Goal: Task Accomplishment & Management: Use online tool/utility

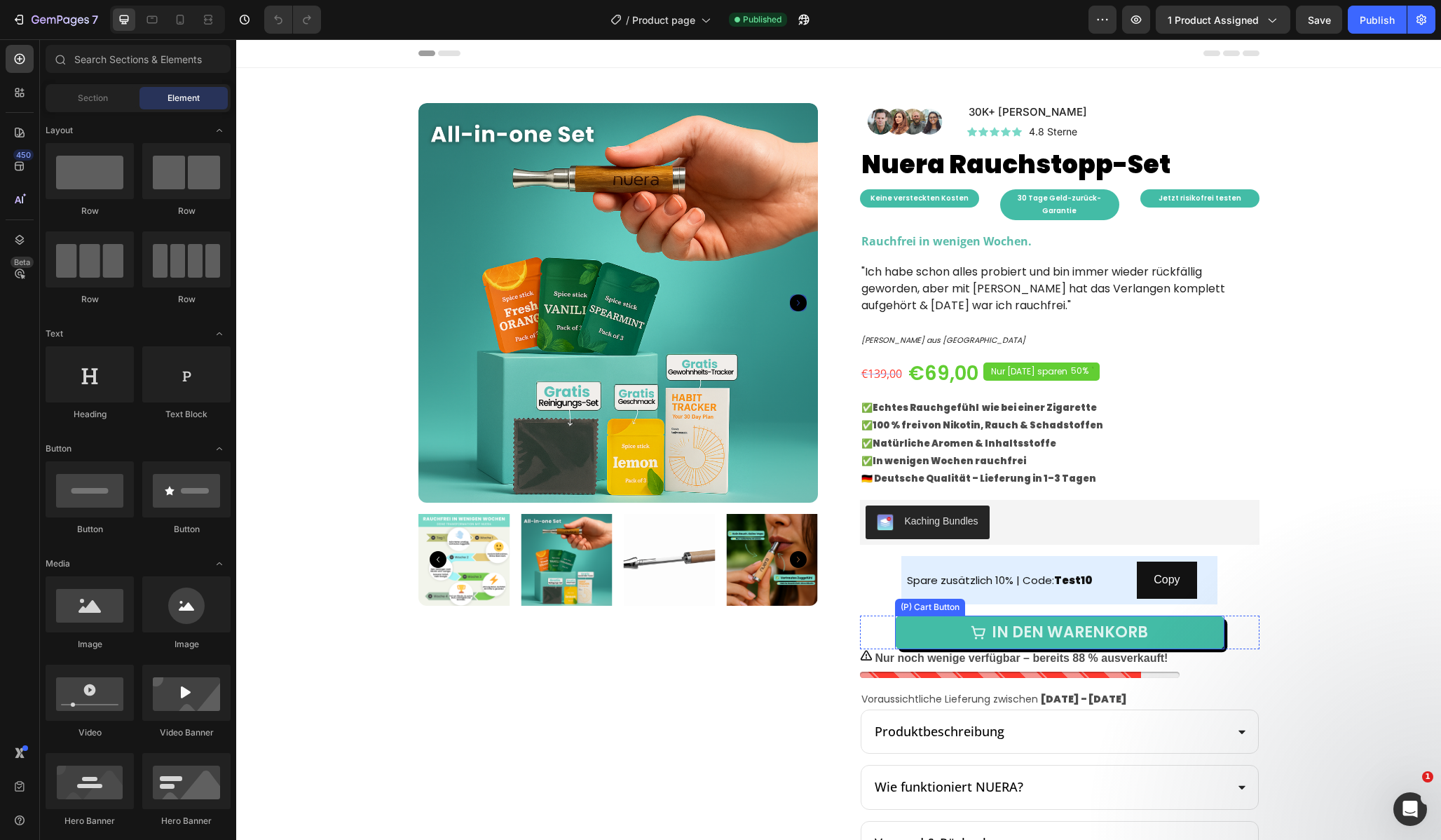
click at [921, 620] on button "In den Warenkorb" at bounding box center [1059, 632] width 329 height 33
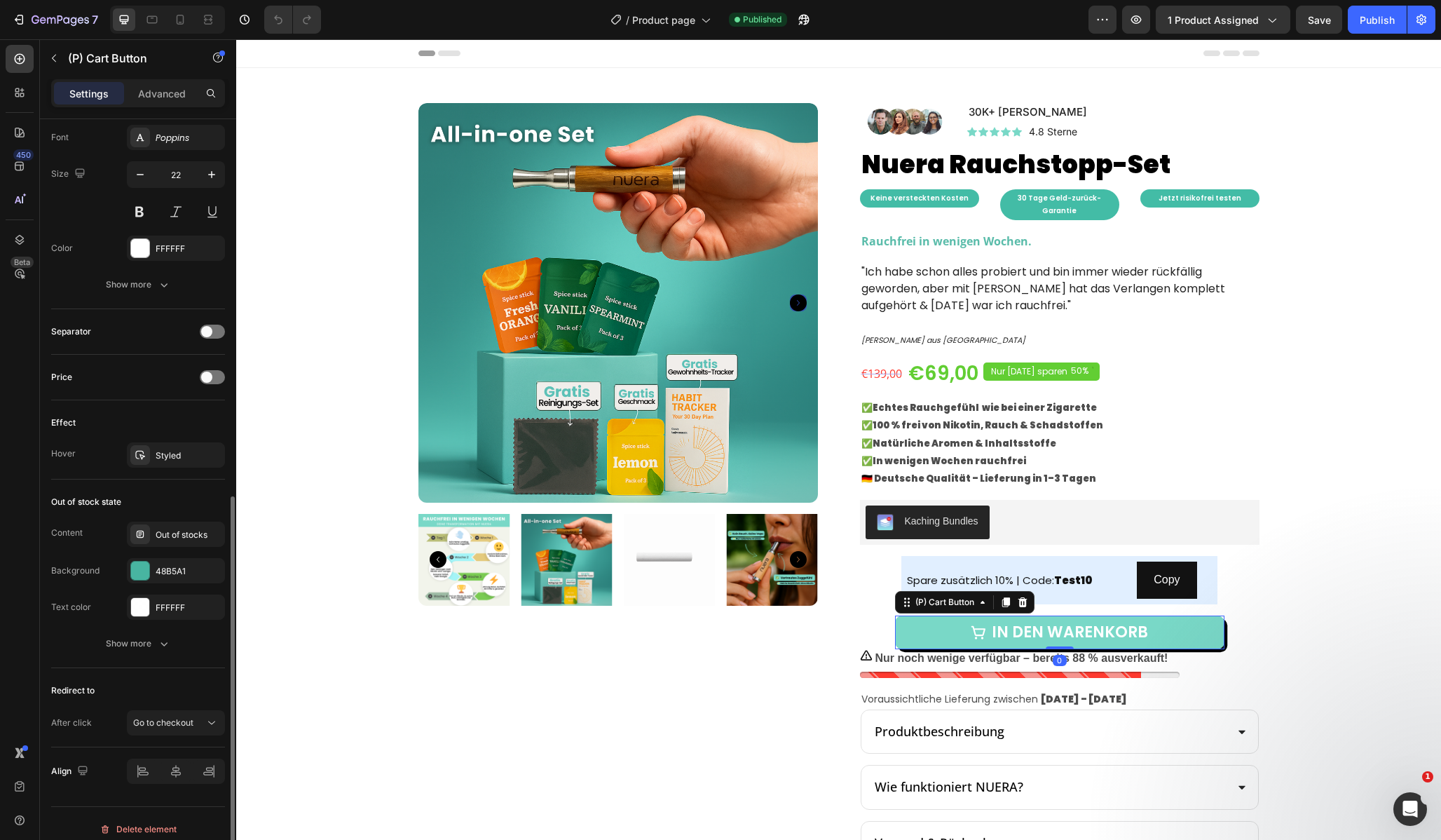
scroll to position [852, 0]
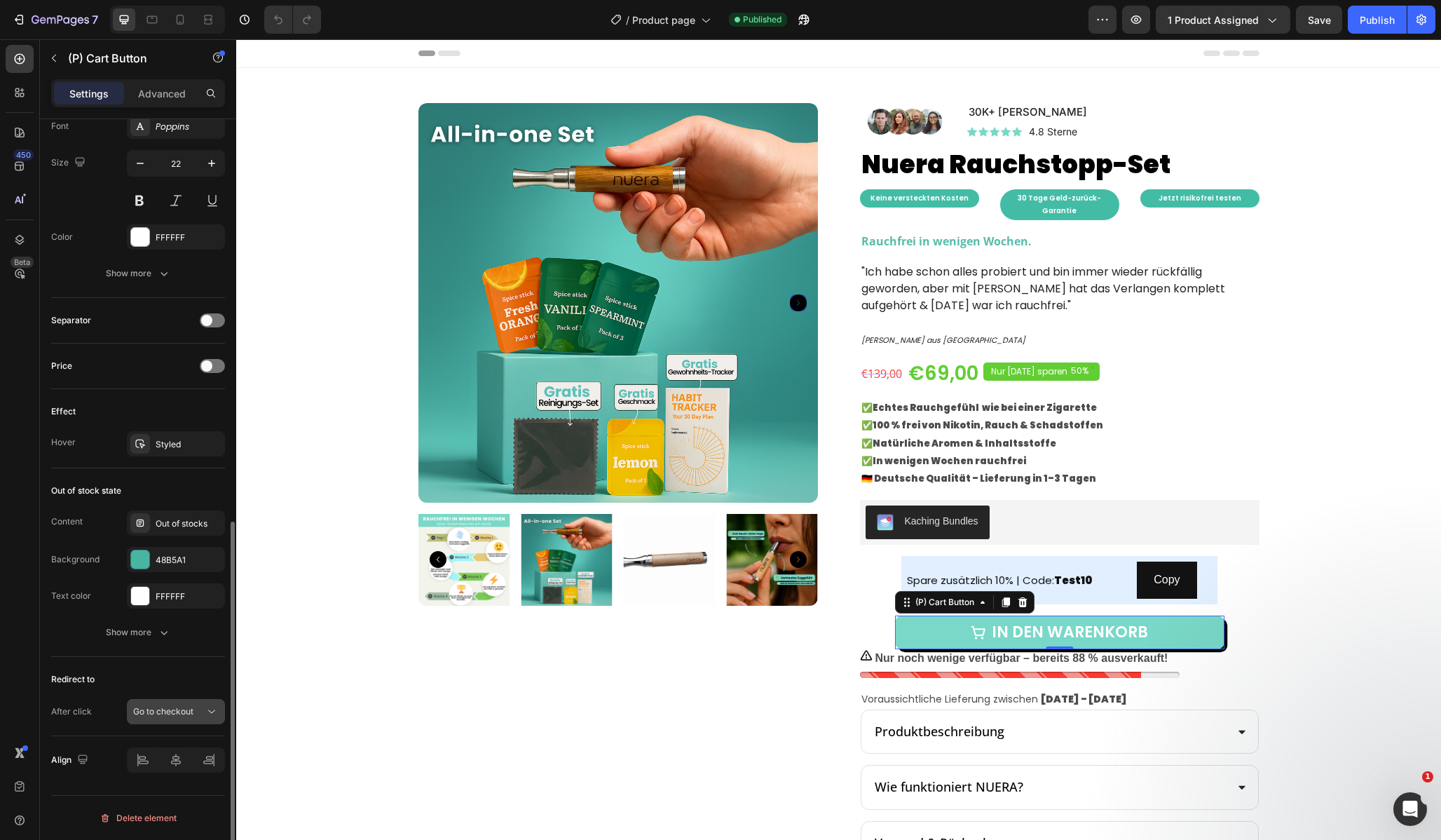
click at [163, 709] on span "Go to checkout" at bounding box center [163, 711] width 61 height 10
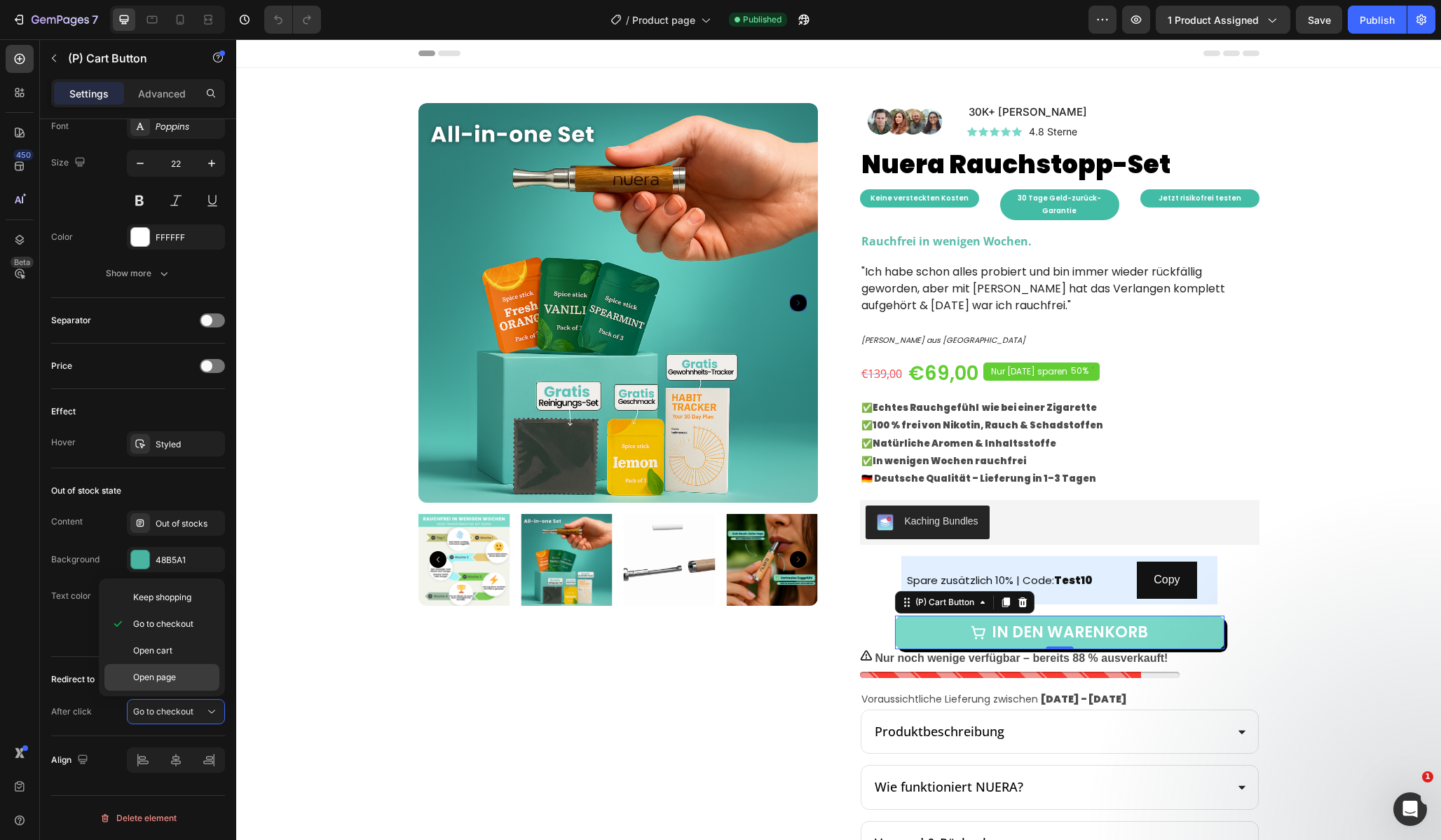
click at [166, 685] on div "Open page" at bounding box center [162, 677] width 115 height 26
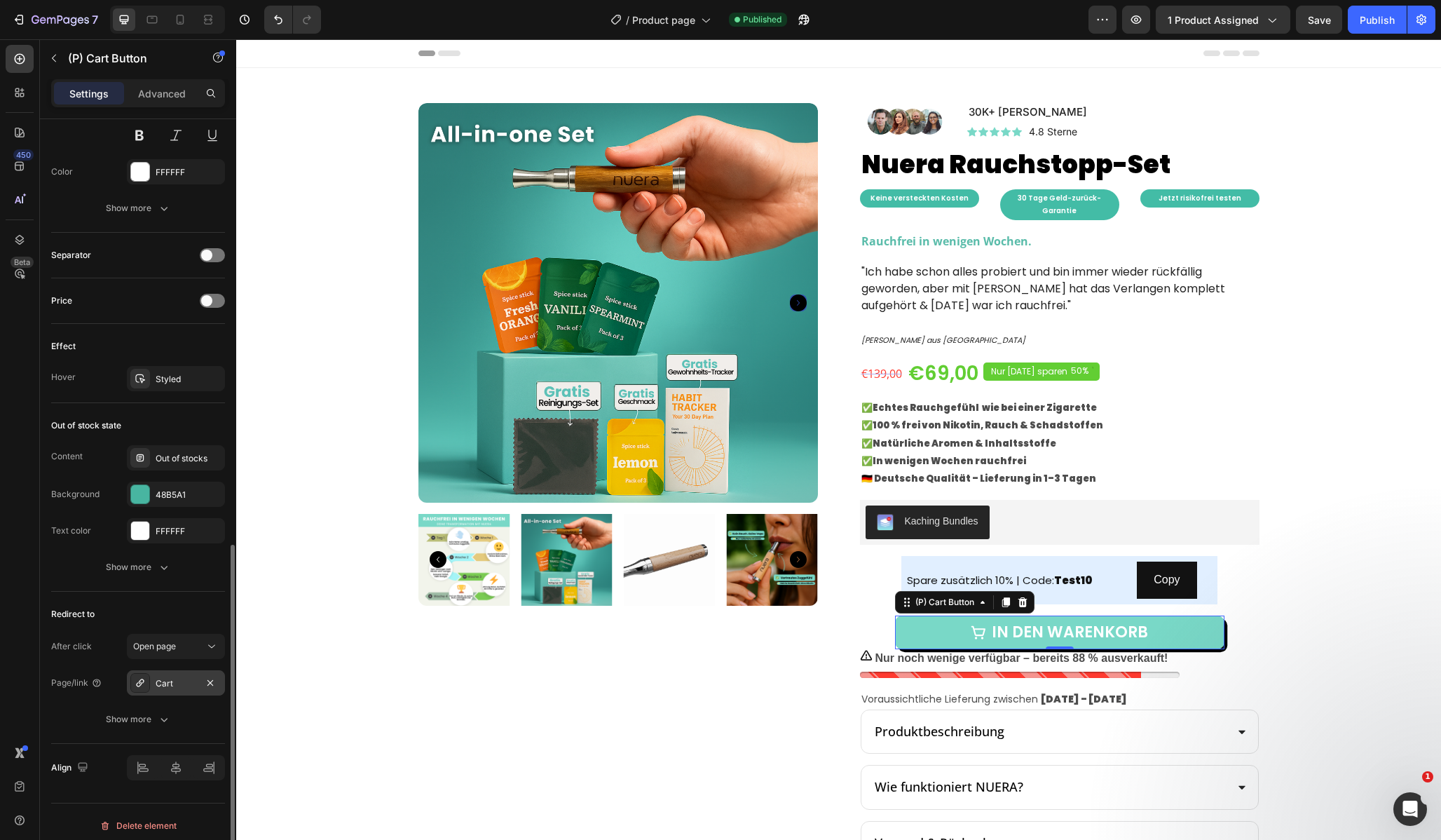
scroll to position [925, 0]
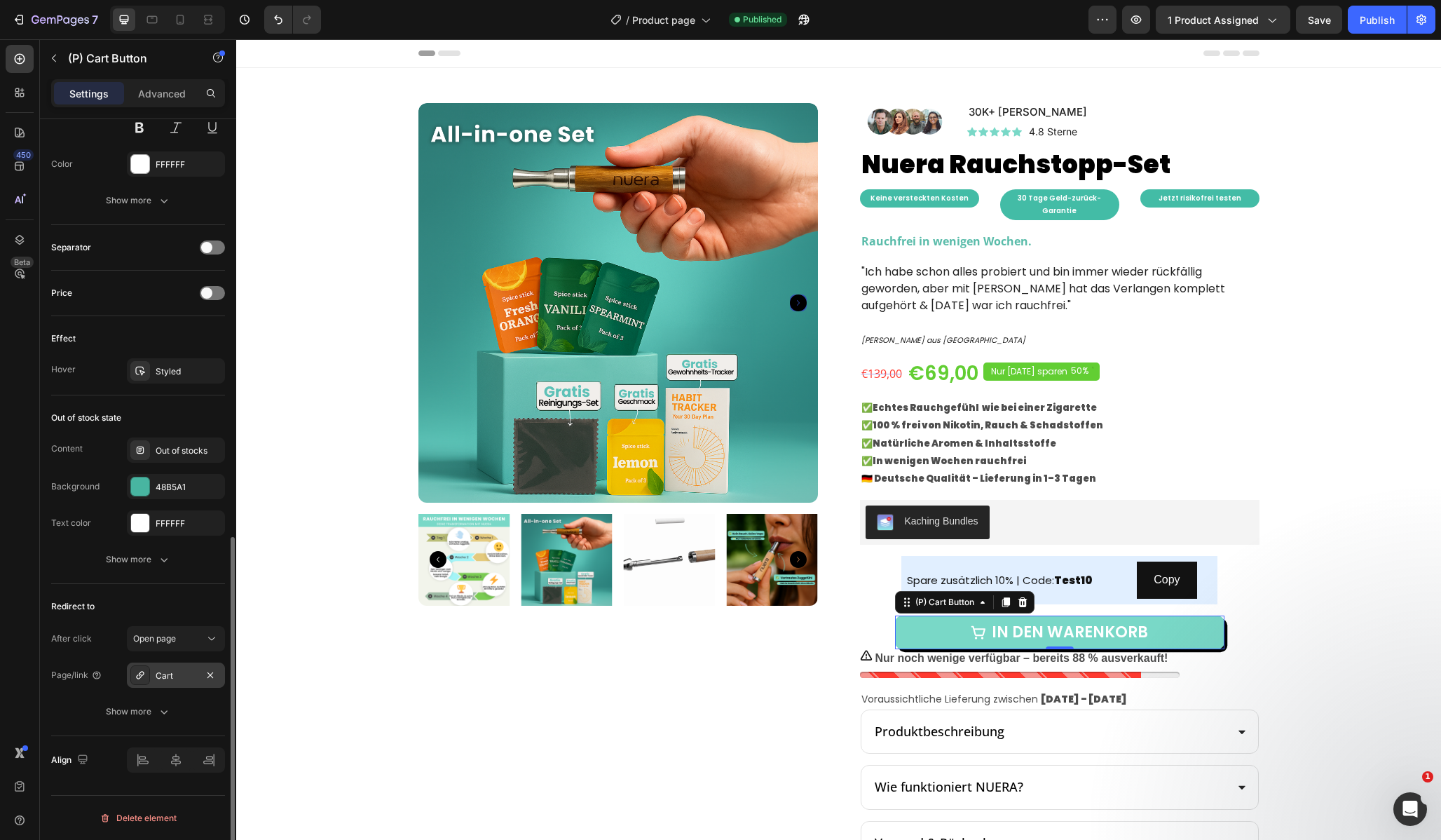
click at [161, 682] on div "Cart" at bounding box center [175, 675] width 98 height 26
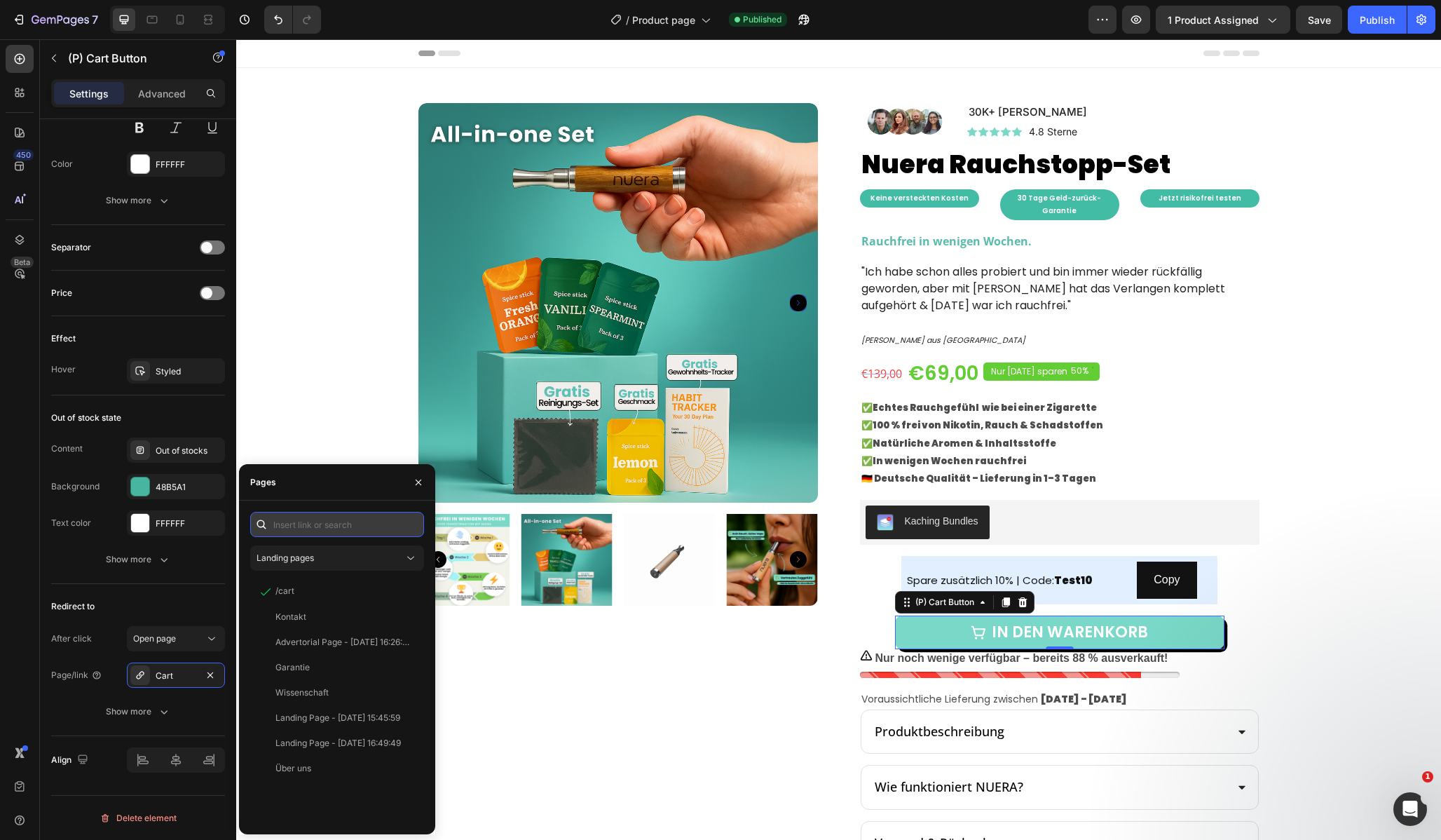
click at [305, 533] on input "text" at bounding box center [337, 524] width 174 height 26
paste input "[URL][DOMAIN_NAME]"
type input "[URL][DOMAIN_NAME]"
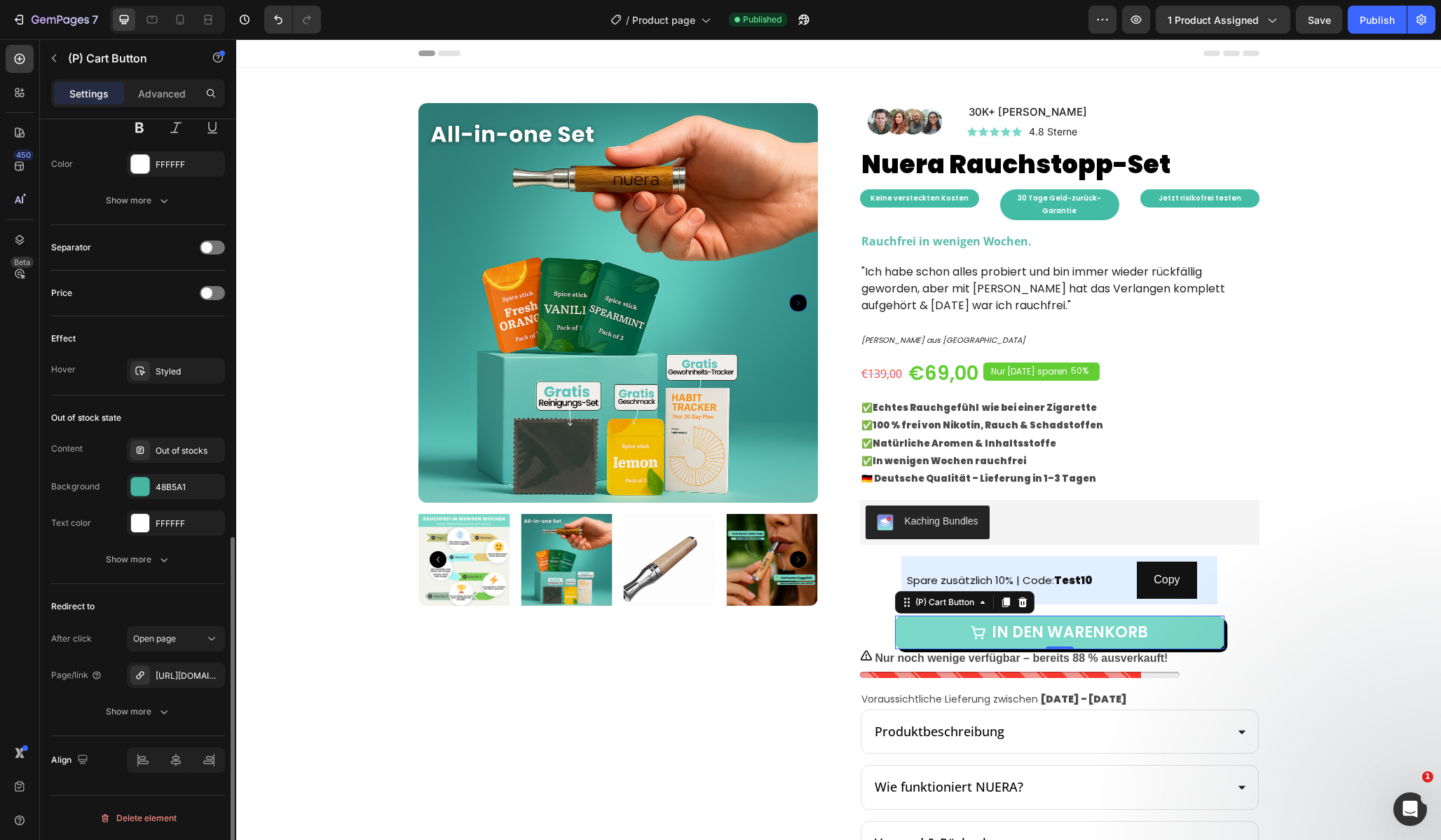
scroll to position [0, 0]
click at [171, 595] on div "Redirect to After click Open page Page/link [URL][DOMAIN_NAME] Show more" at bounding box center [138, 660] width 174 height 152
click at [1381, 16] on div "Publish" at bounding box center [1377, 20] width 35 height 14
click at [178, 677] on div "[URL][DOMAIN_NAME]" at bounding box center [175, 676] width 41 height 13
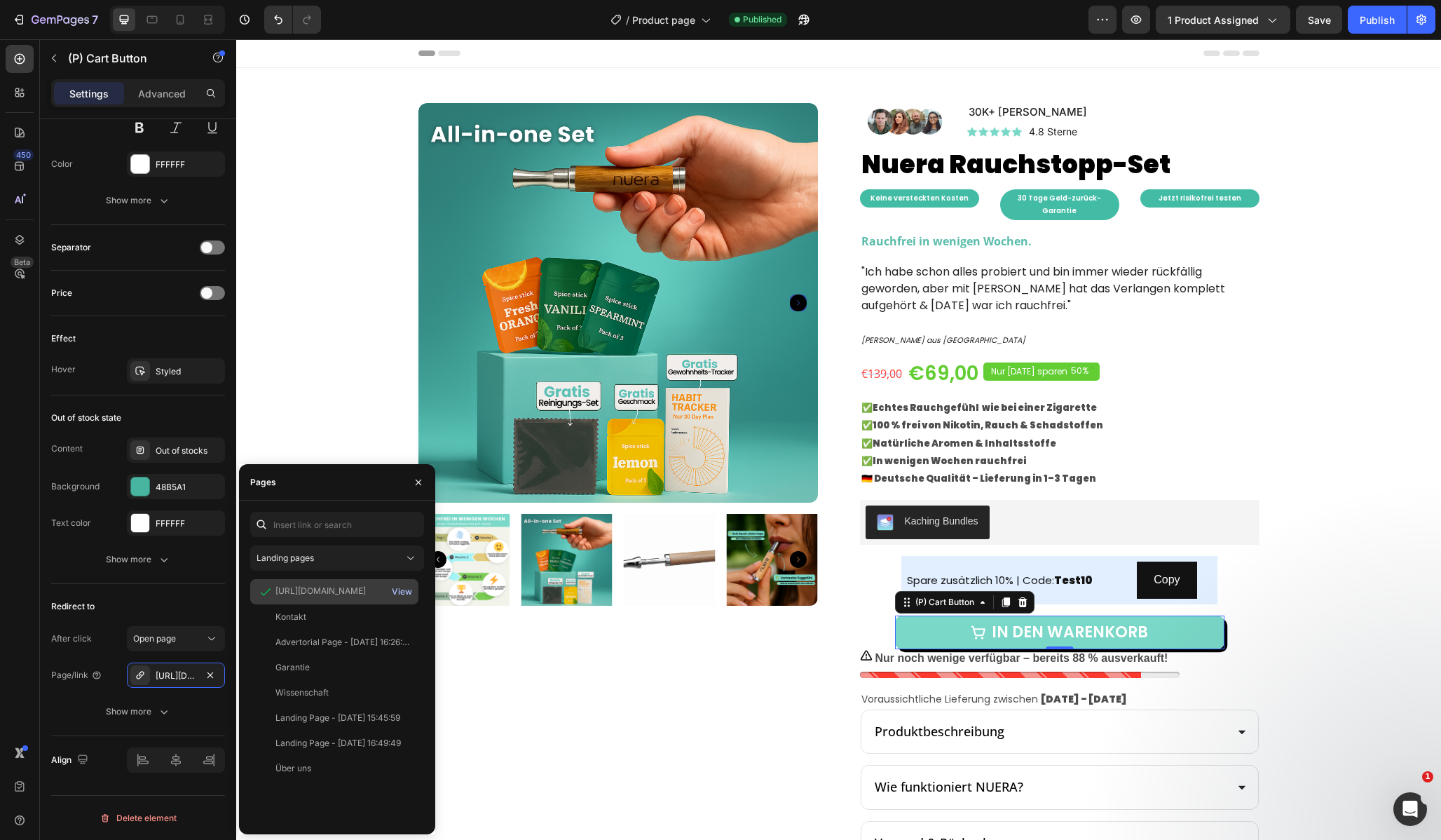
click at [404, 591] on div "View" at bounding box center [402, 591] width 21 height 13
click at [1385, 25] on div "Publish" at bounding box center [1377, 20] width 35 height 14
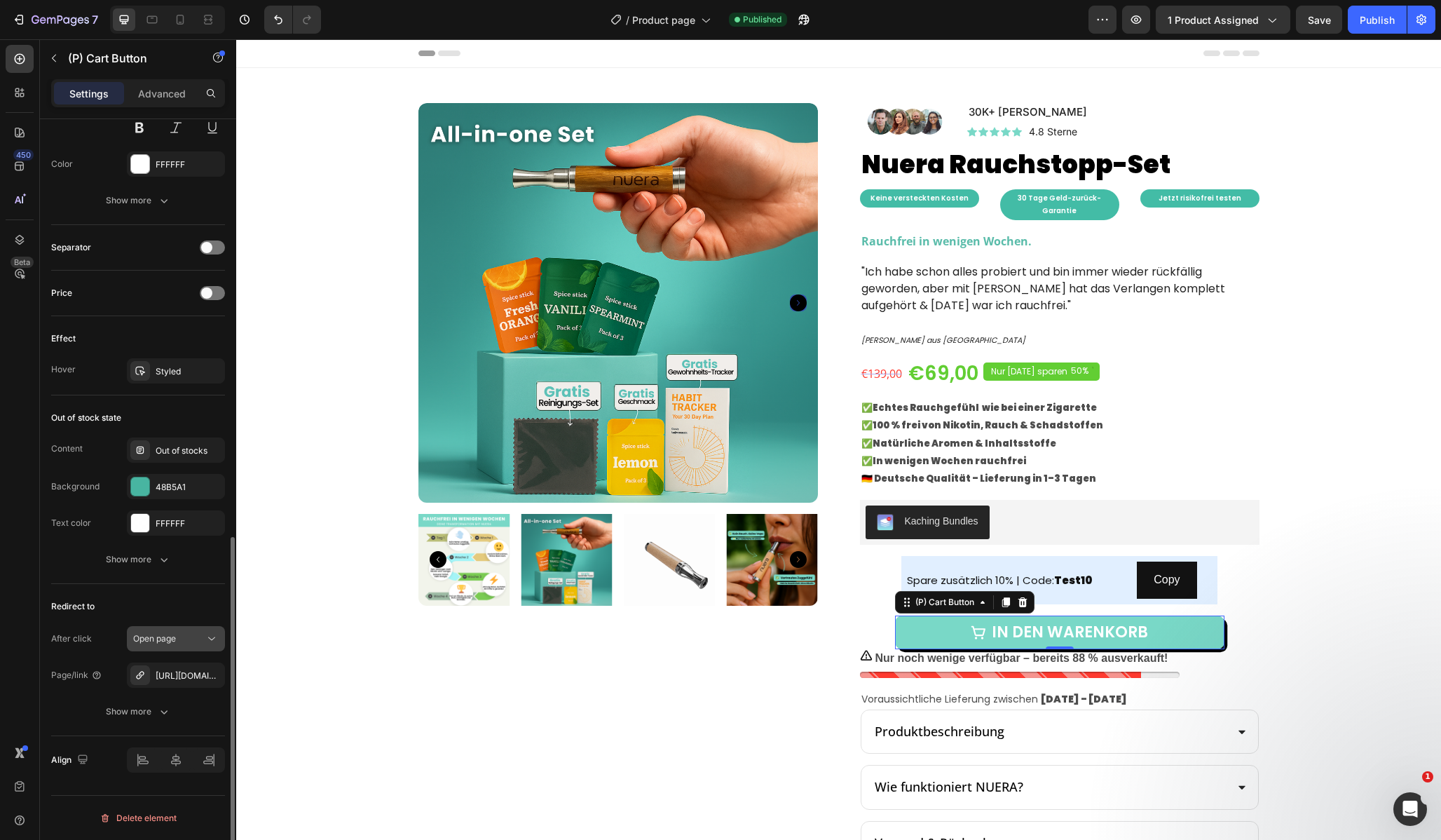
click at [166, 642] on span "Open page" at bounding box center [155, 638] width 43 height 10
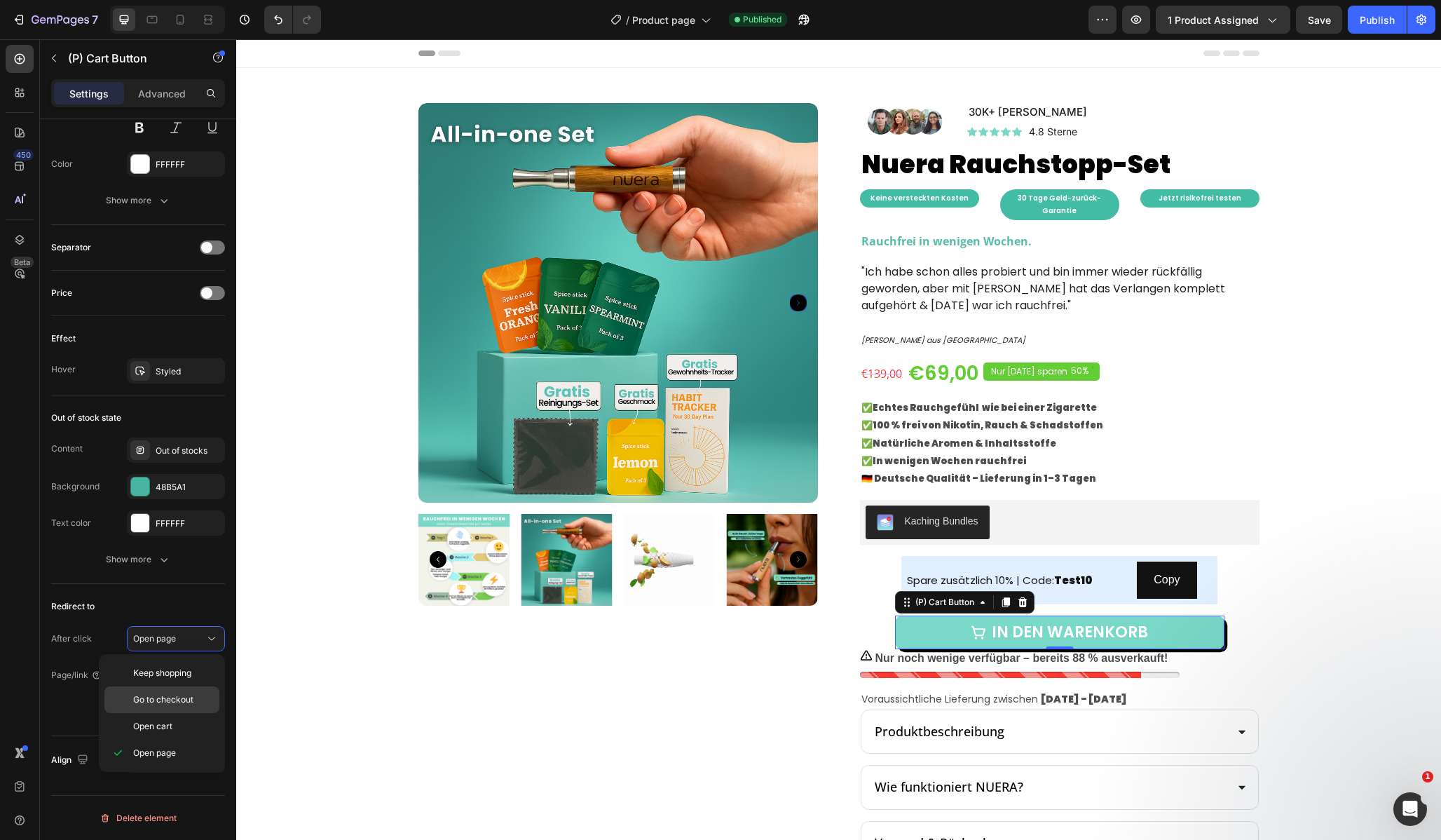
click at [152, 701] on span "Go to checkout" at bounding box center [163, 700] width 61 height 13
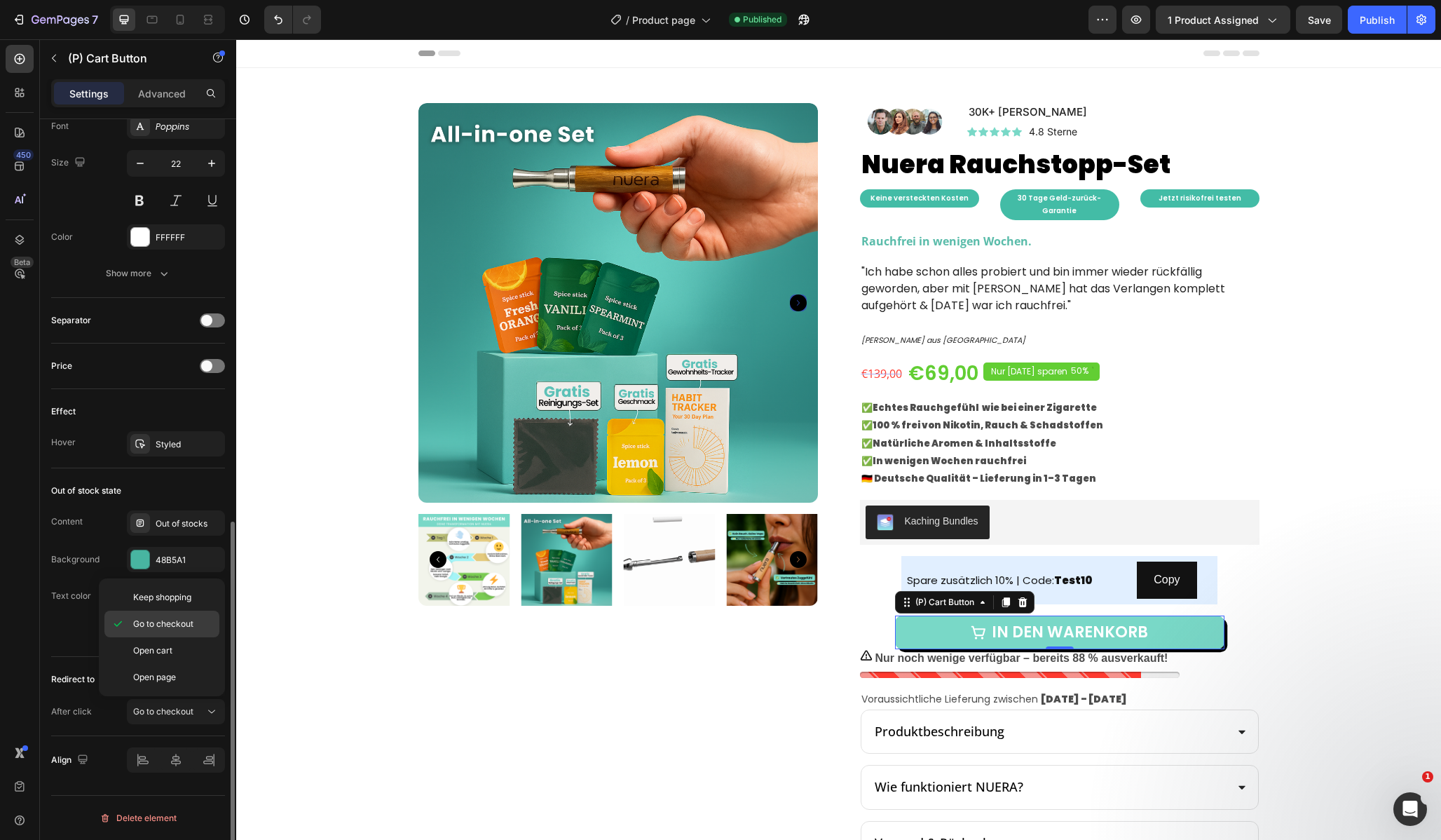
scroll to position [852, 0]
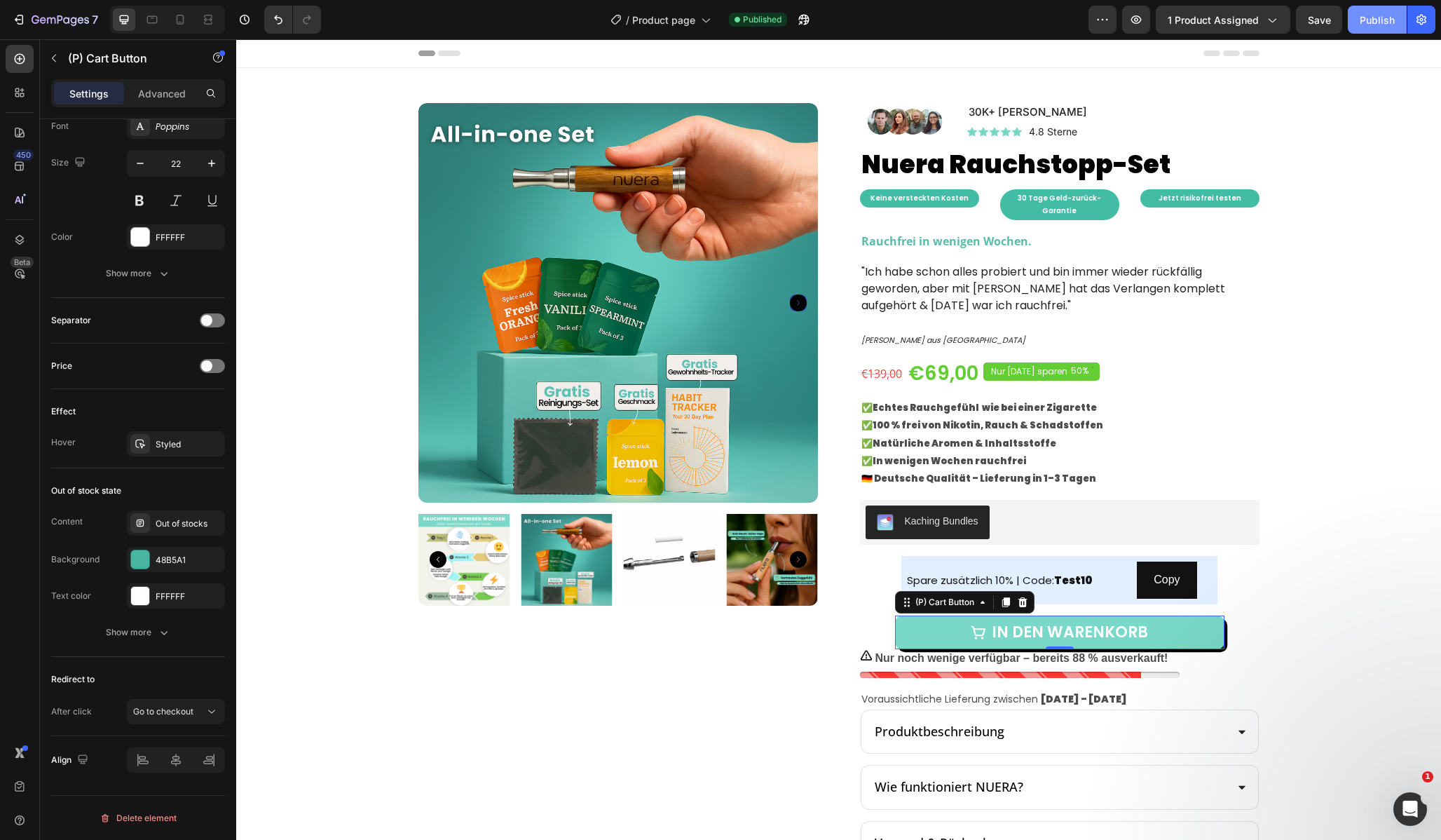
click at [1371, 18] on div "Publish" at bounding box center [1377, 20] width 35 height 14
click at [41, 18] on icon "button" at bounding box center [43, 20] width 6 height 6
